Goal: Task Accomplishment & Management: Use online tool/utility

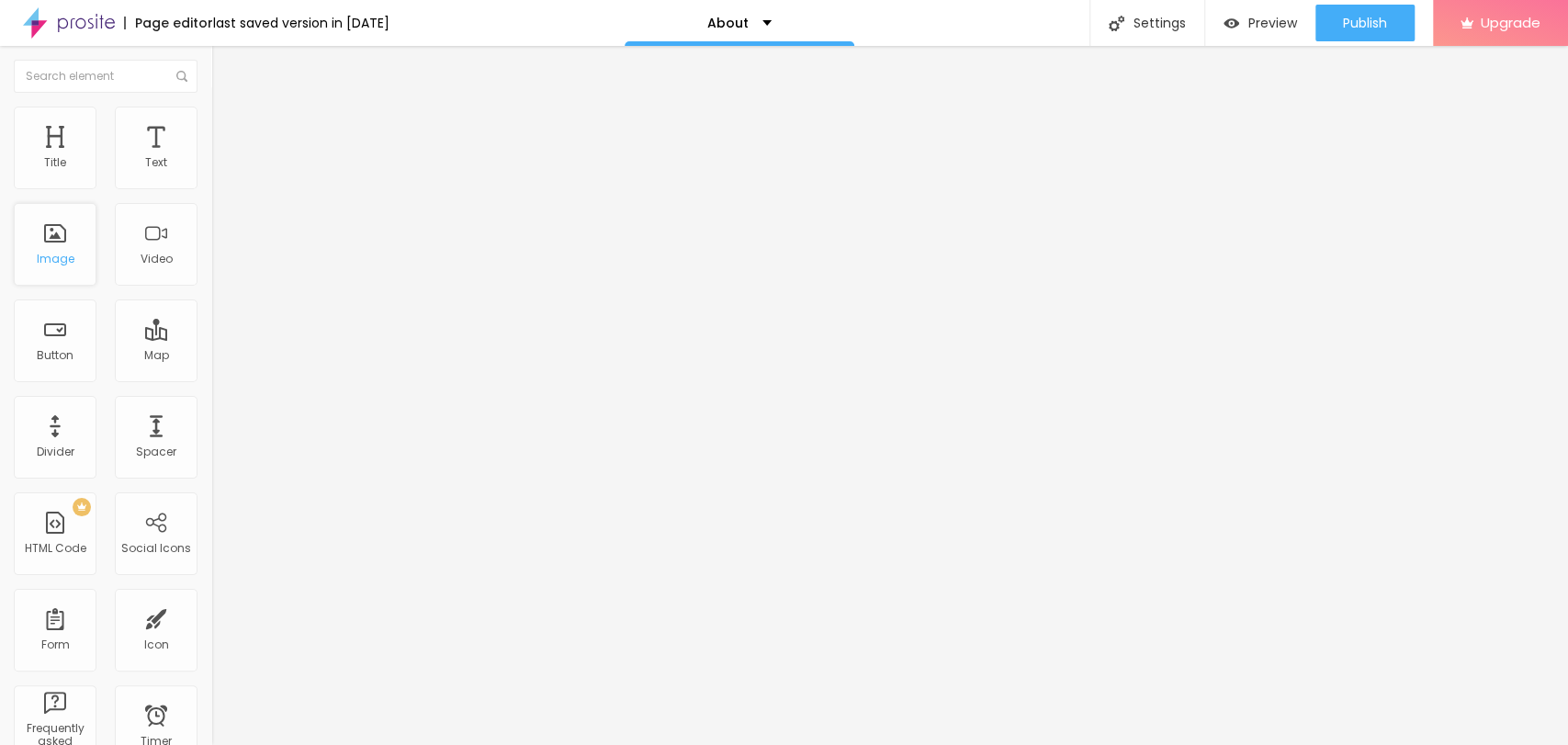
click at [81, 233] on div "Image" at bounding box center [55, 244] width 82 height 82
click at [212, 287] on span "Original" at bounding box center [234, 280] width 44 height 15
click at [212, 299] on span "Cinema" at bounding box center [235, 290] width 46 height 15
click at [212, 316] on span "Default" at bounding box center [231, 308] width 39 height 15
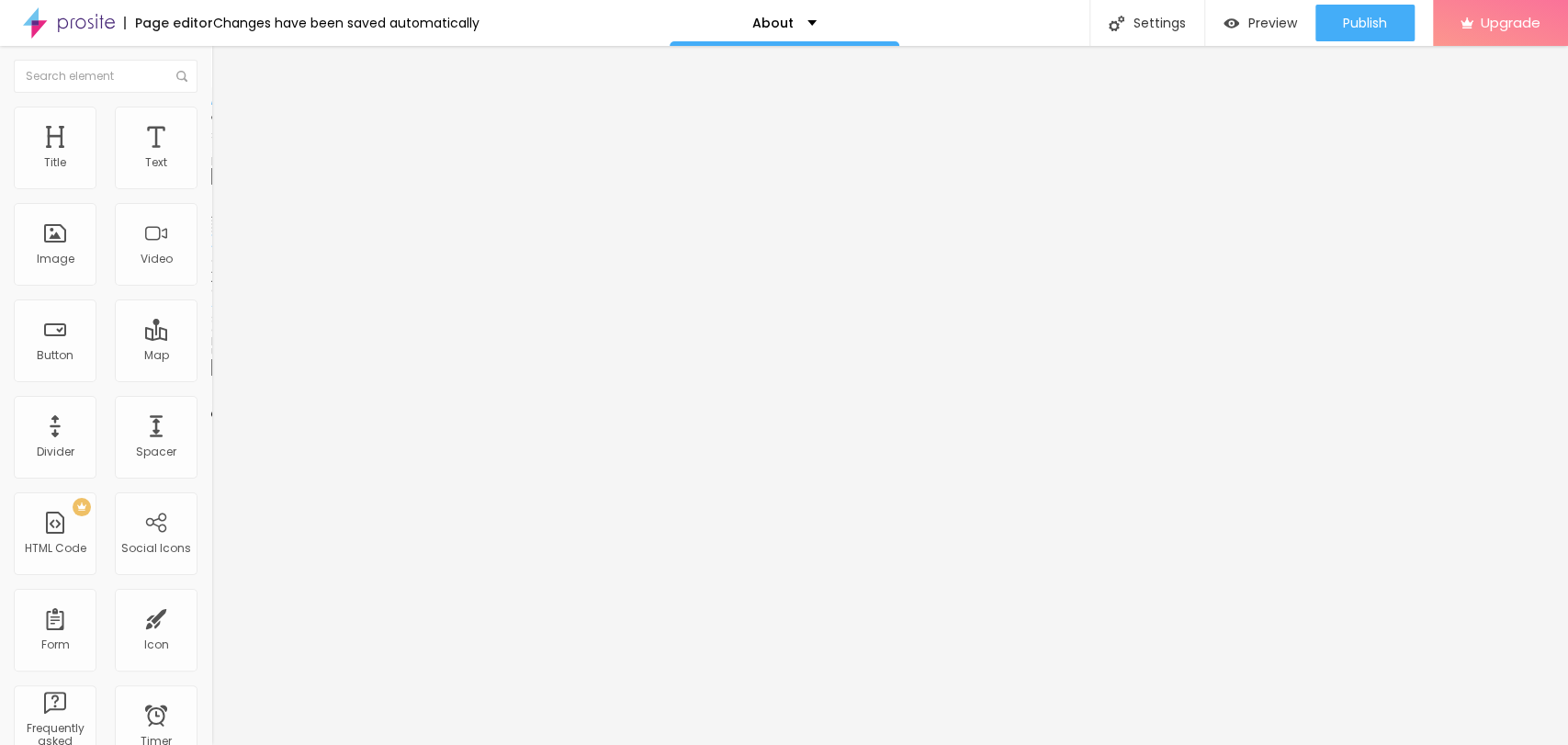
click at [212, 326] on div "Square 1:1" at bounding box center [317, 320] width 212 height 11
click at [212, 299] on span "Cinema" at bounding box center [235, 290] width 46 height 15
click at [212, 120] on li "Style" at bounding box center [317, 115] width 212 height 18
click at [218, 496] on icon "button" at bounding box center [224, 502] width 11 height 11
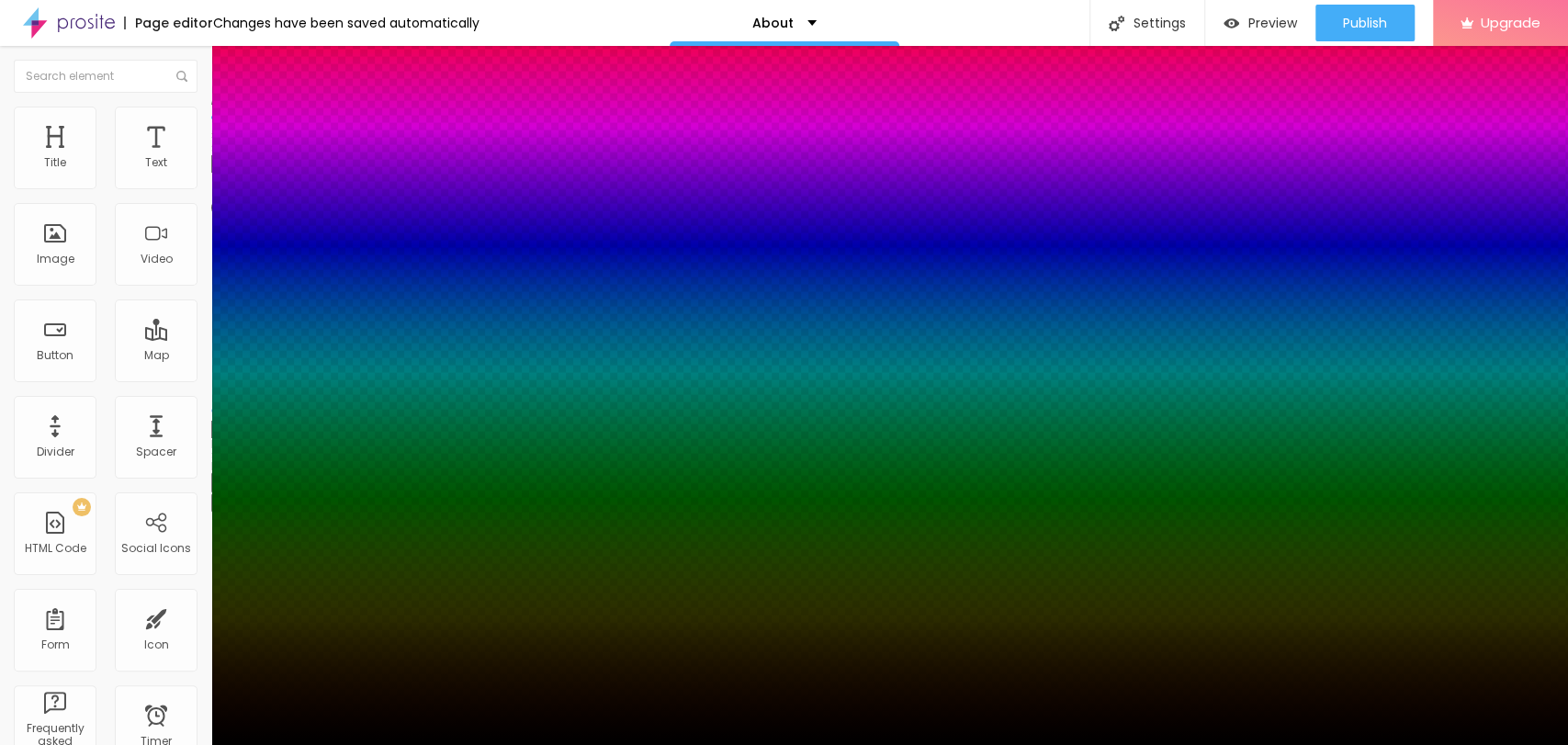
click at [189, 744] on div at bounding box center [784, 745] width 1568 height 0
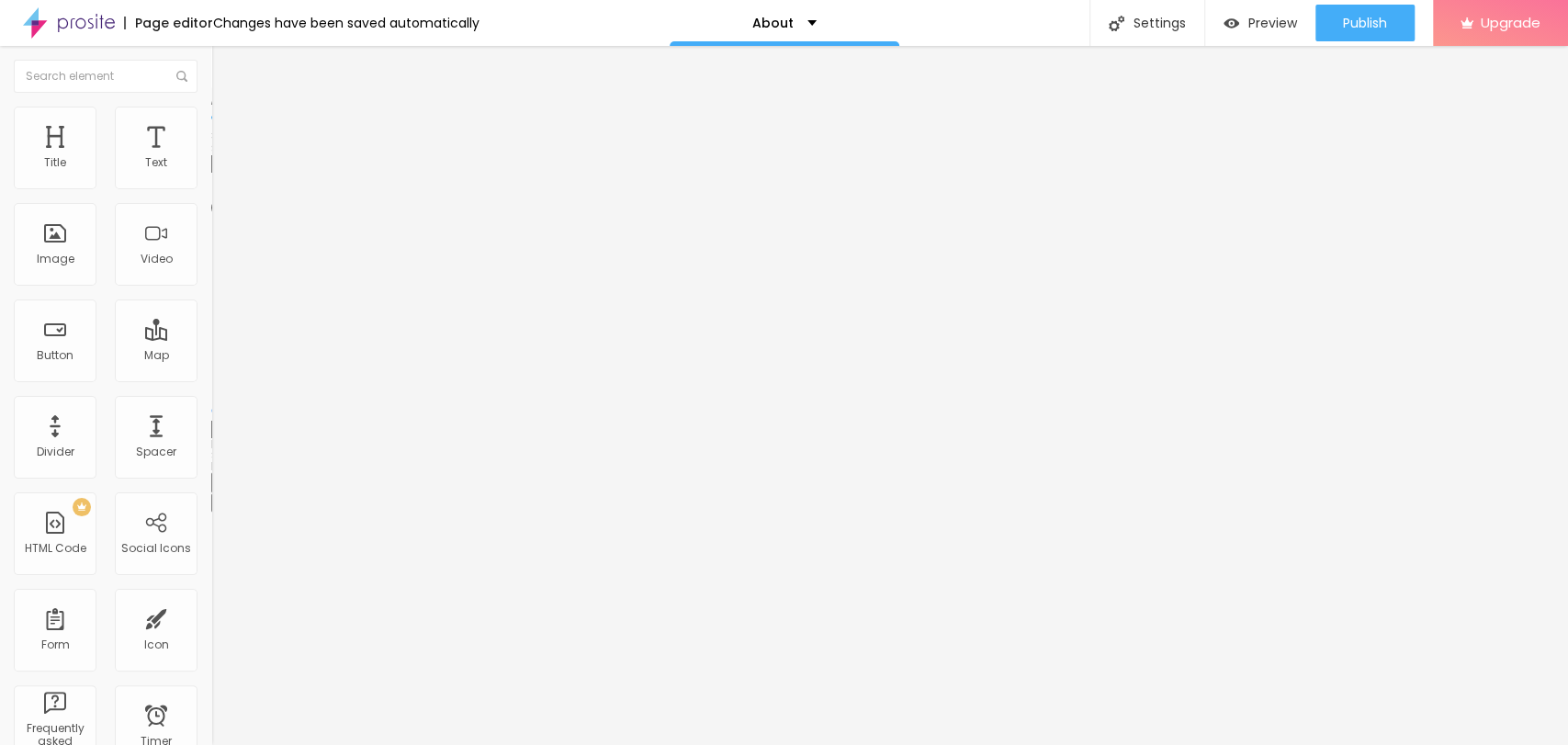
click at [212, 124] on li "Advanced" at bounding box center [317, 133] width 212 height 18
click at [1115, 18] on img at bounding box center [1117, 23] width 15 height 15
